Goal: Information Seeking & Learning: Learn about a topic

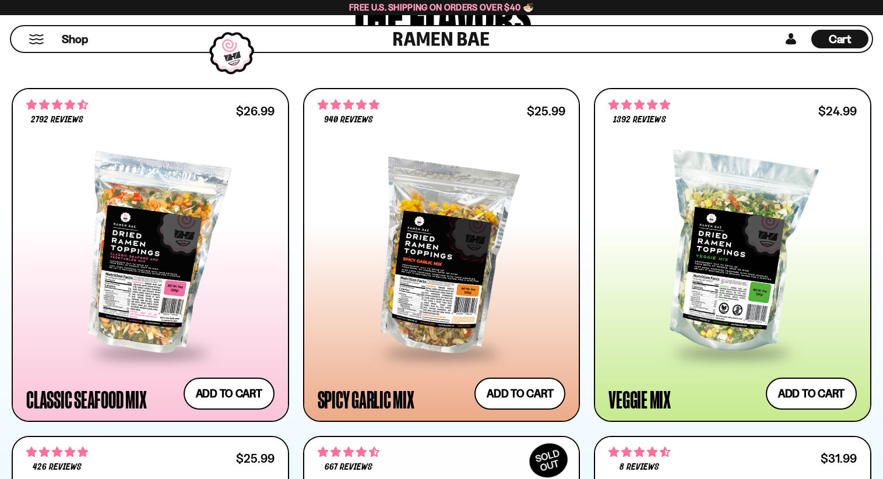
scroll to position [641, 0]
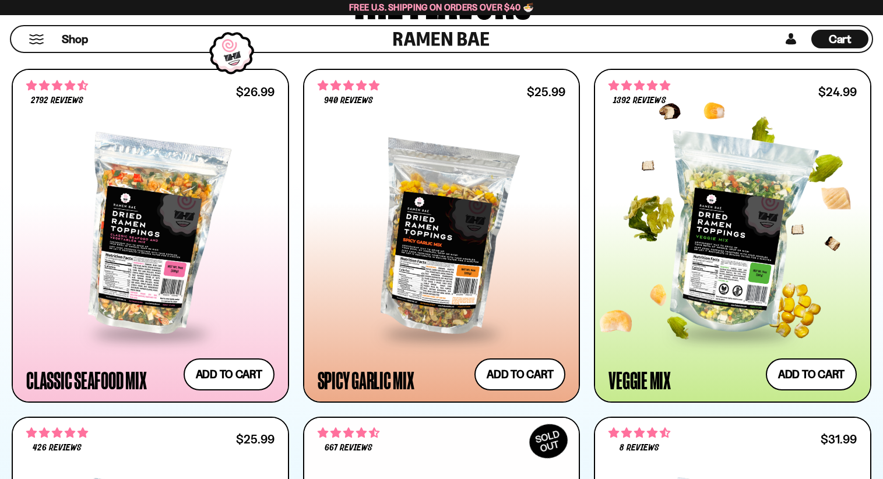
click at [750, 318] on span at bounding box center [732, 334] width 142 height 41
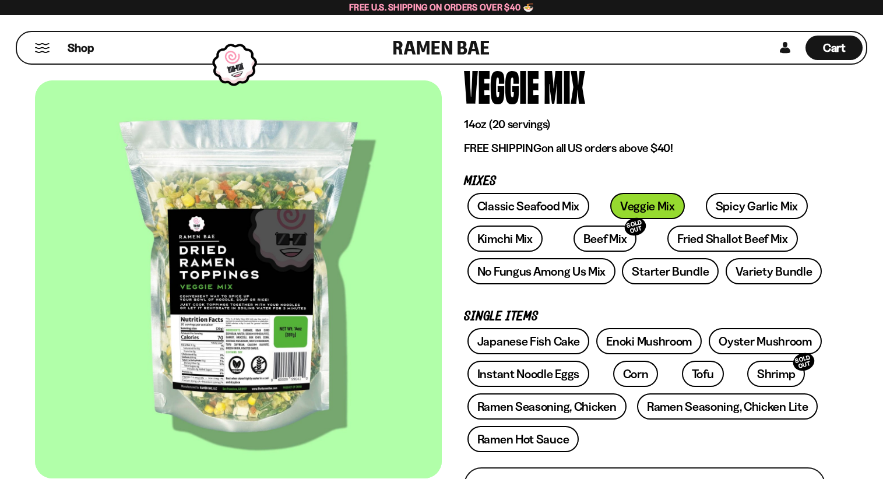
scroll to position [117, 0]
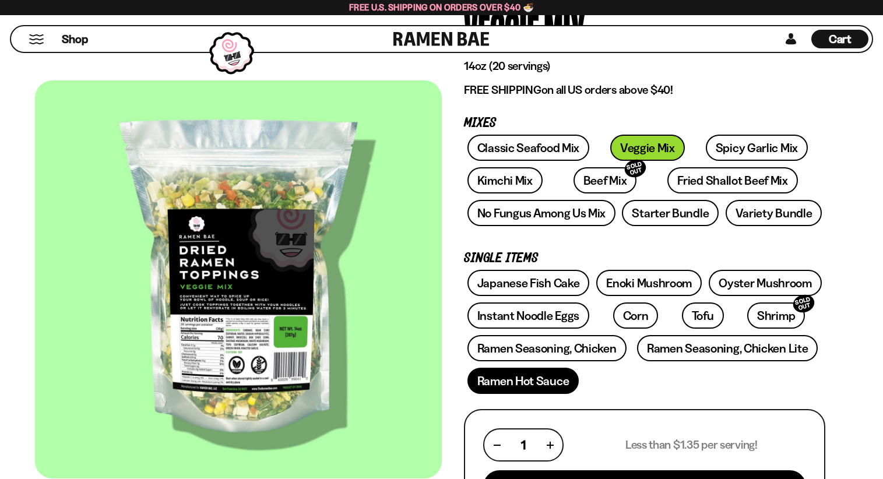
click at [537, 386] on link "Ramen Hot Sauce" at bounding box center [523, 381] width 112 height 26
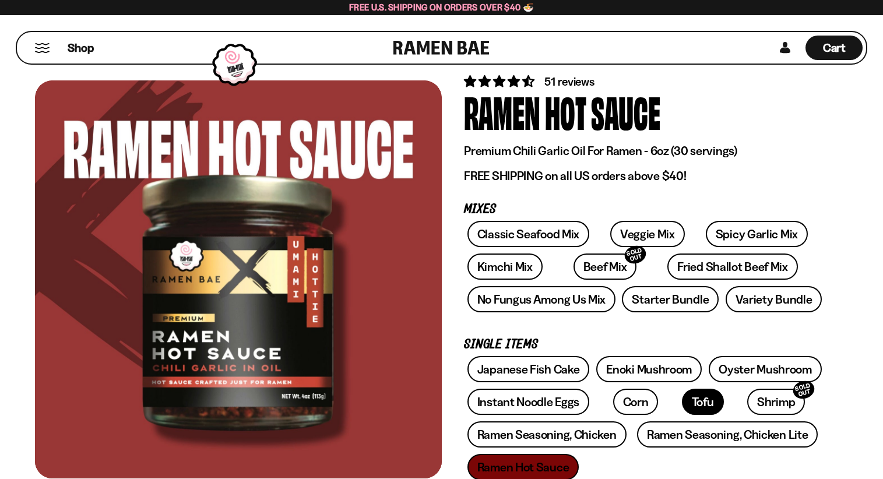
scroll to position [58, 0]
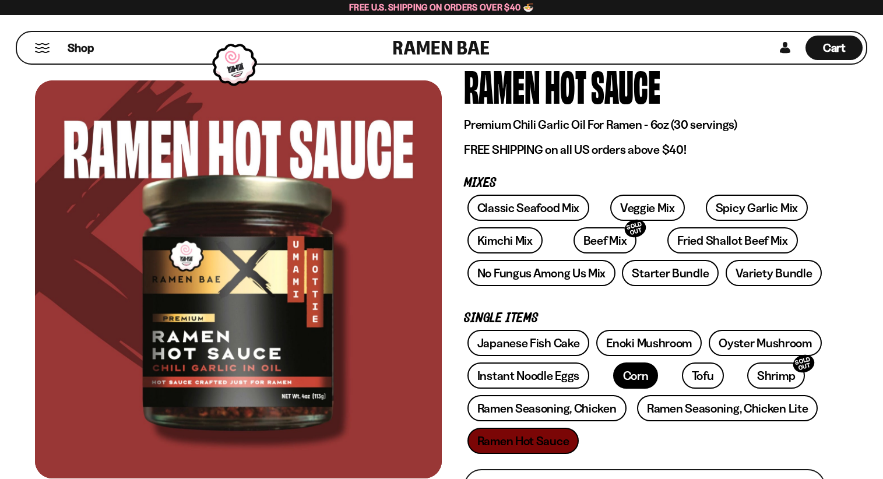
click at [613, 376] on link "Corn" at bounding box center [635, 375] width 45 height 26
